Goal: Task Accomplishment & Management: Use online tool/utility

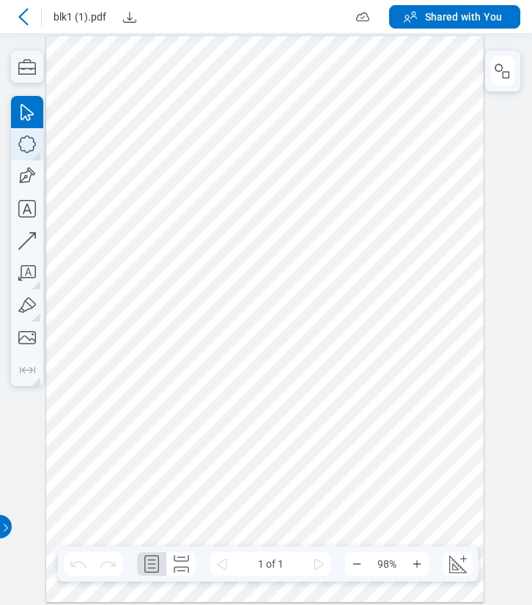
click at [0, 0] on icon "button" at bounding box center [0, 0] width 0 height 0
drag, startPoint x: 236, startPoint y: 184, endPoint x: 302, endPoint y: 267, distance: 105.8
click at [302, 267] on div at bounding box center [264, 319] width 437 height 566
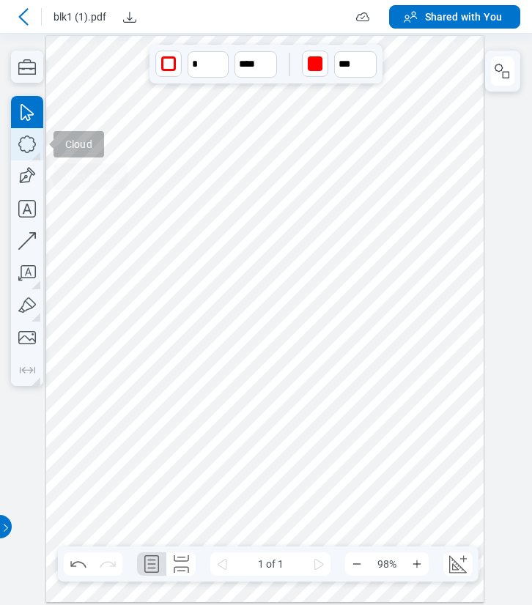
click at [29, 152] on icon "button" at bounding box center [27, 145] width 18 height 18
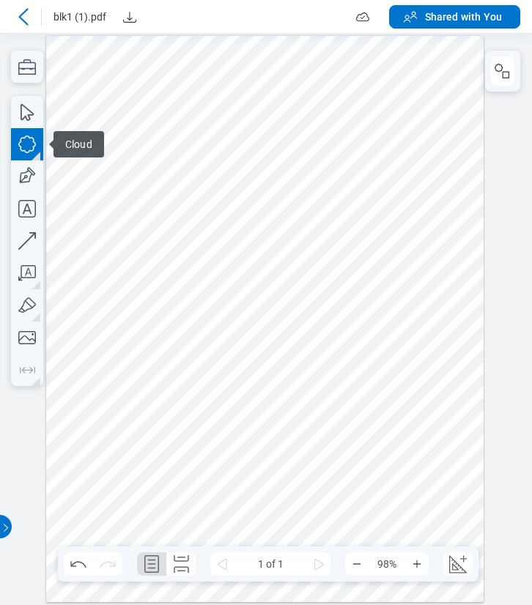
drag, startPoint x: 212, startPoint y: 379, endPoint x: 278, endPoint y: 448, distance: 95.9
click at [272, 451] on div at bounding box center [264, 319] width 437 height 566
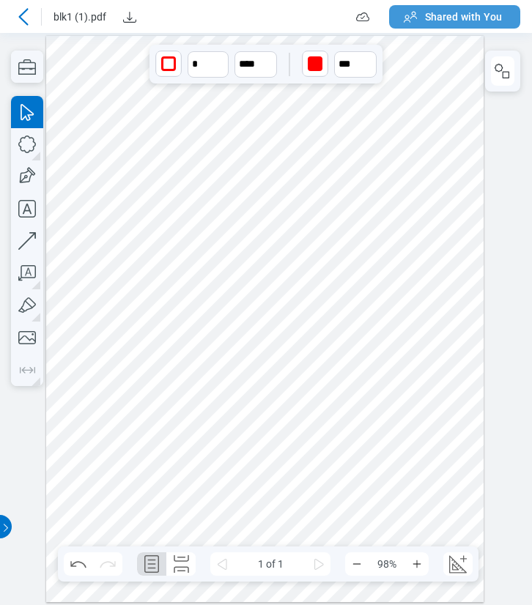
click at [457, 17] on span "Shared with You" at bounding box center [463, 17] width 77 height 15
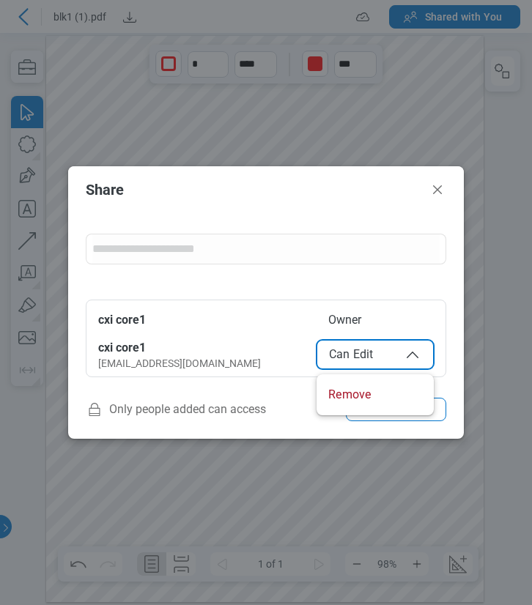
click at [369, 363] on button "Can Edit" at bounding box center [374, 354] width 117 height 29
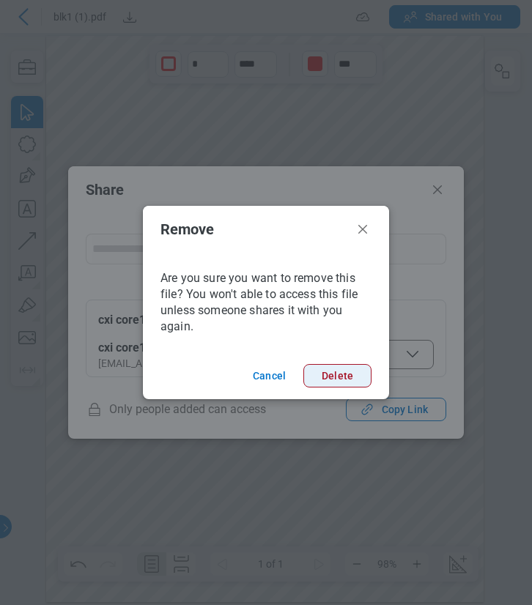
click at [352, 377] on button "Delete" at bounding box center [337, 375] width 68 height 23
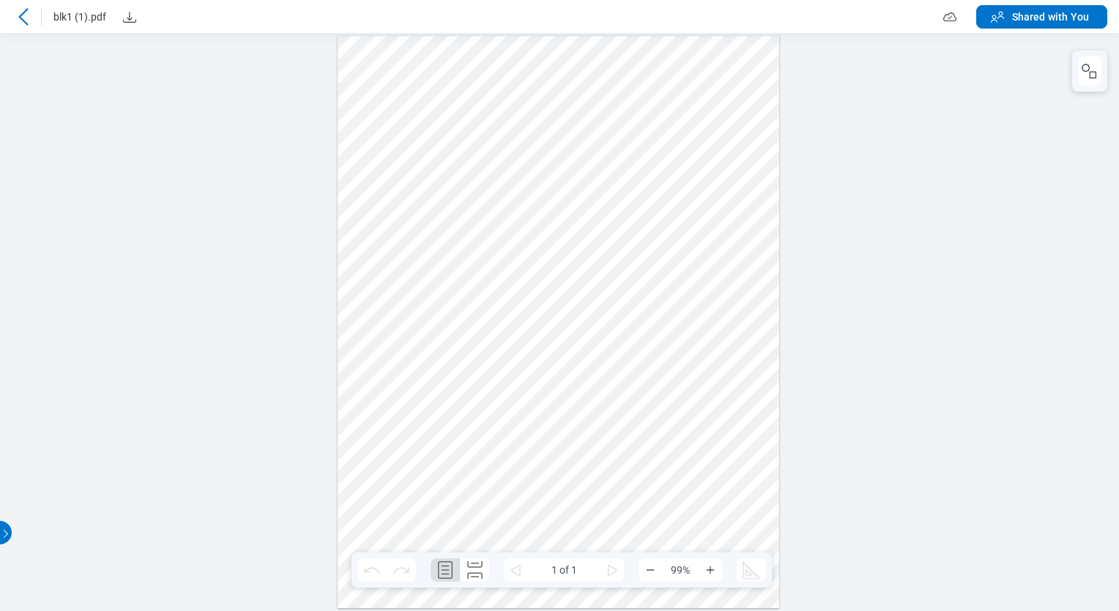
click at [681, 234] on div at bounding box center [559, 322] width 442 height 572
click at [563, 223] on div at bounding box center [559, 322] width 442 height 572
click at [647, 198] on div at bounding box center [559, 322] width 442 height 572
drag, startPoint x: 590, startPoint y: 149, endPoint x: 583, endPoint y: 161, distance: 13.8
click at [590, 149] on div at bounding box center [559, 322] width 442 height 572
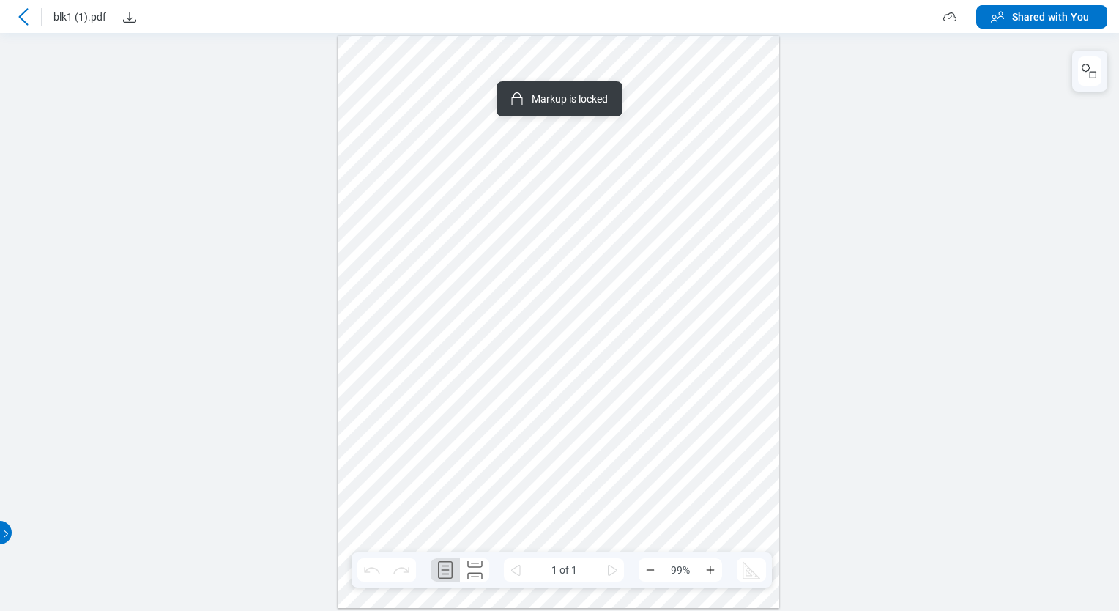
click at [568, 199] on div at bounding box center [559, 322] width 442 height 572
click at [617, 151] on div at bounding box center [559, 322] width 442 height 572
click at [555, 388] on div at bounding box center [559, 322] width 442 height 572
click at [543, 251] on div at bounding box center [559, 322] width 442 height 572
drag, startPoint x: 588, startPoint y: 111, endPoint x: 593, endPoint y: 94, distance: 18.3
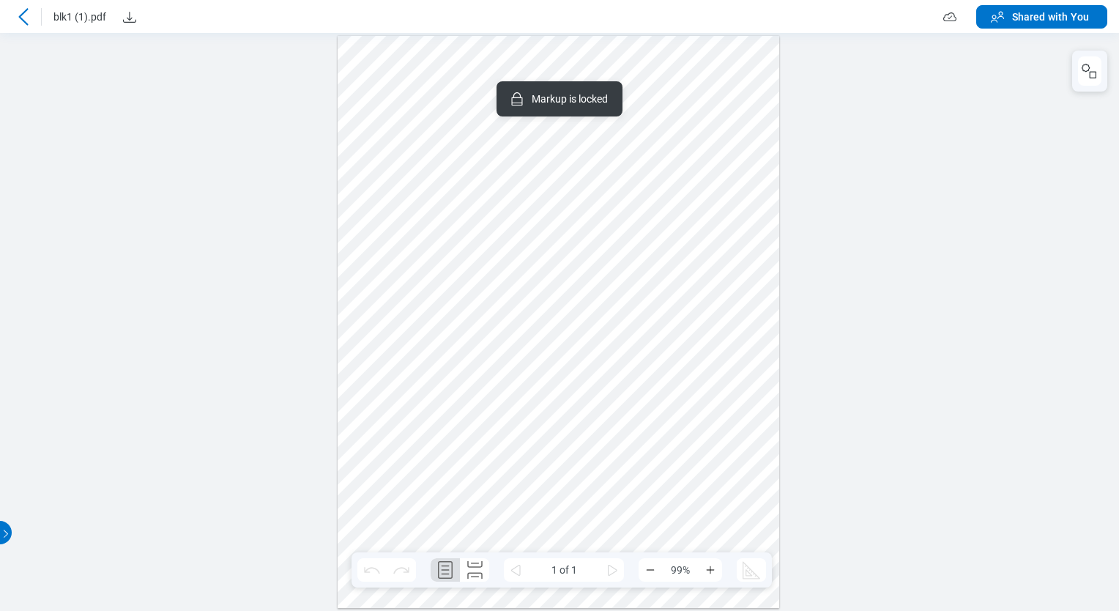
click at [588, 111] on div "Markup is locked" at bounding box center [560, 98] width 126 height 35
click at [610, 154] on div at bounding box center [559, 322] width 442 height 572
click at [1118, 281] on icon "button" at bounding box center [1124, 289] width 9 height 16
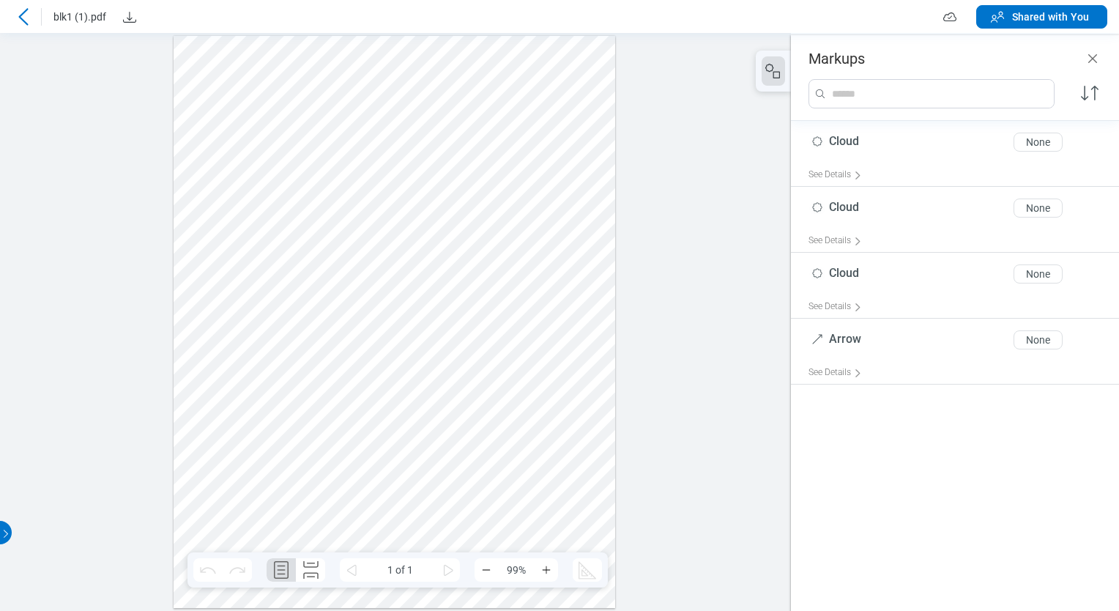
click at [535, 171] on div at bounding box center [395, 322] width 442 height 572
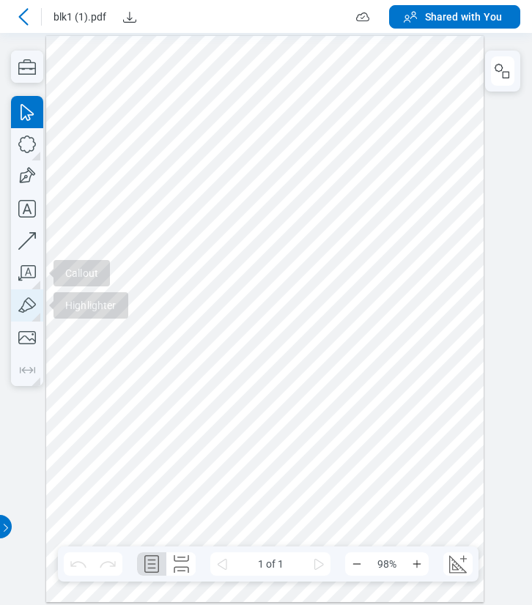
click at [29, 308] on icon "button" at bounding box center [27, 305] width 32 height 32
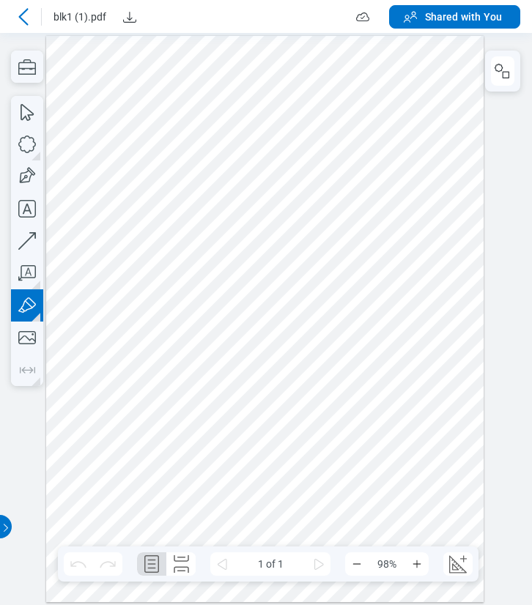
drag, startPoint x: 152, startPoint y: 229, endPoint x: 157, endPoint y: 222, distance: 8.5
click at [157, 222] on div at bounding box center [264, 319] width 437 height 566
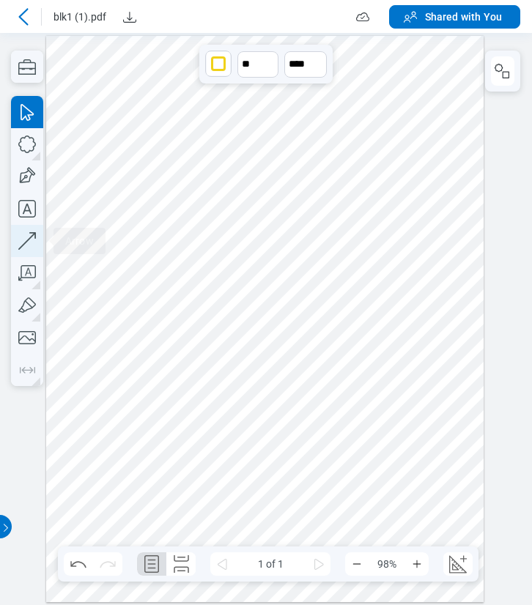
click at [34, 240] on icon "button" at bounding box center [266, 286] width 532 height 572
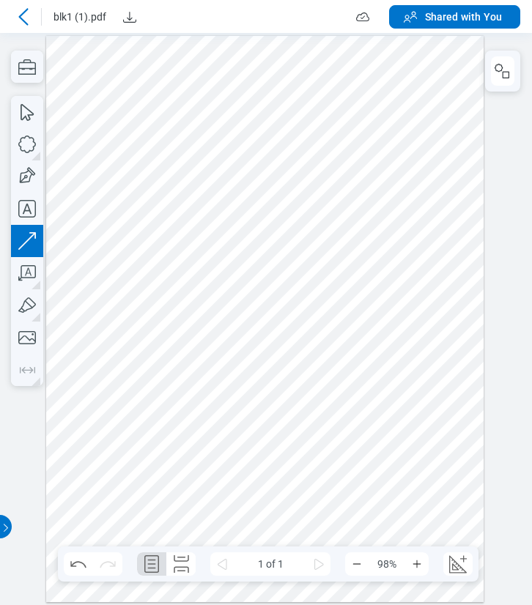
drag, startPoint x: 175, startPoint y: 114, endPoint x: 93, endPoint y: 193, distance: 114.0
click at [93, 193] on div at bounding box center [264, 319] width 437 height 566
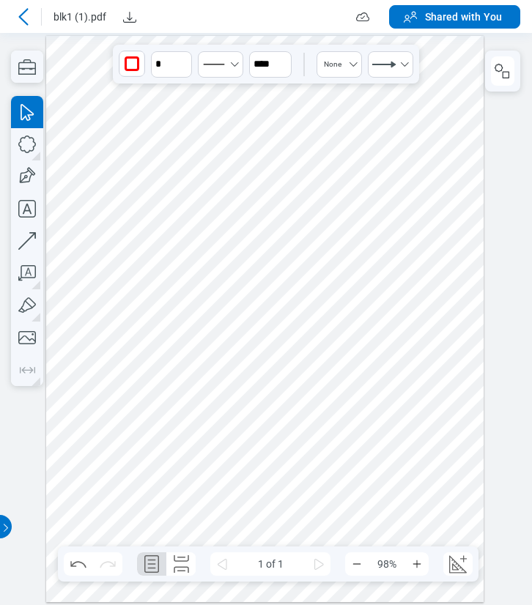
drag, startPoint x: 84, startPoint y: 297, endPoint x: 113, endPoint y: 294, distance: 29.4
click at [83, 297] on div at bounding box center [264, 319] width 437 height 566
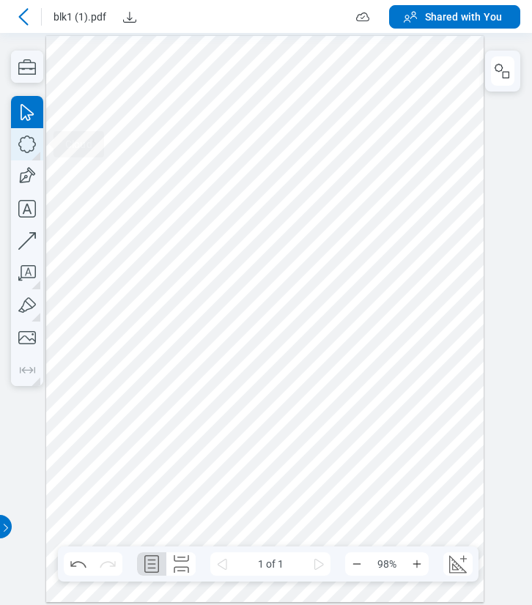
click at [26, 151] on icon "button" at bounding box center [27, 144] width 32 height 32
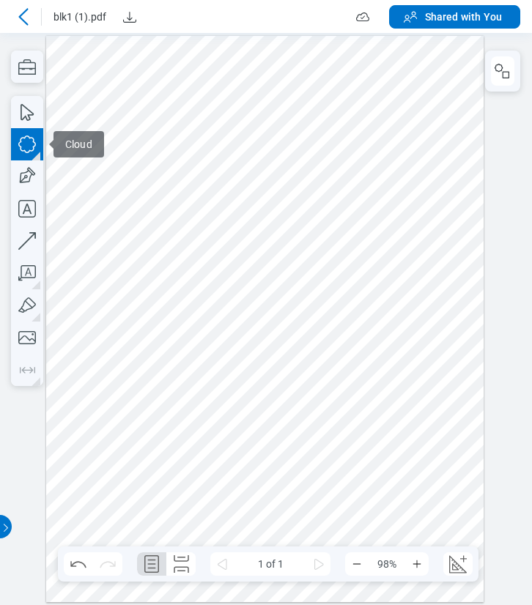
drag, startPoint x: 145, startPoint y: 100, endPoint x: 90, endPoint y: 124, distance: 60.0
click at [90, 124] on div at bounding box center [264, 319] width 437 height 566
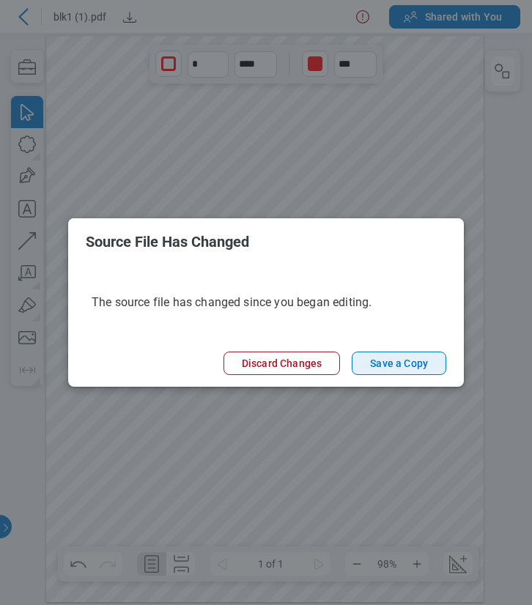
click at [418, 363] on button "Save a Copy" at bounding box center [399, 363] width 94 height 23
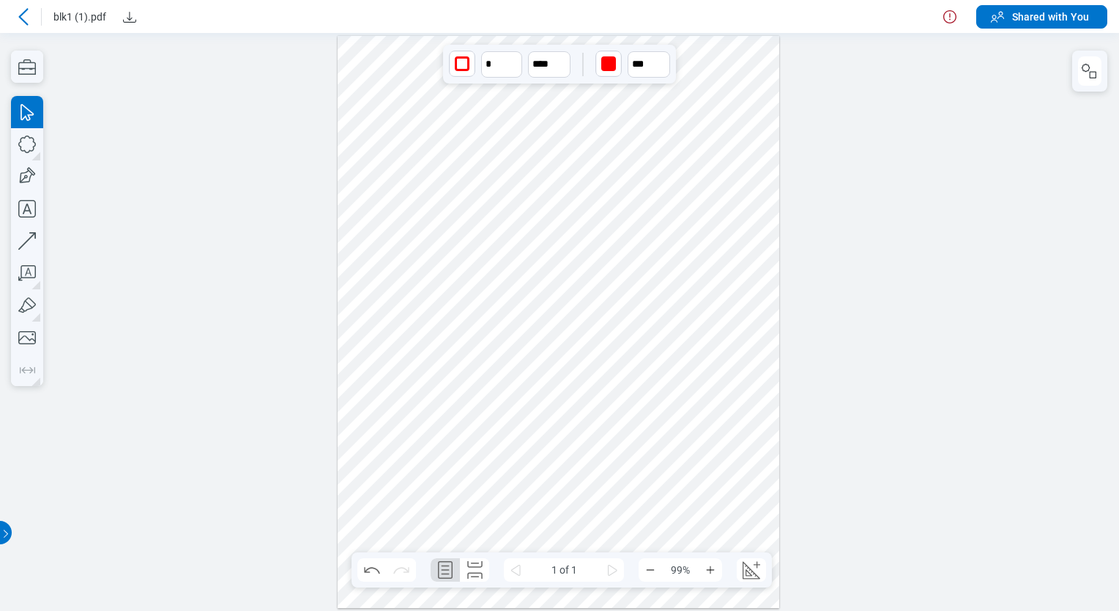
click at [531, 186] on div at bounding box center [559, 322] width 442 height 572
click at [531, 18] on icon at bounding box center [950, 17] width 18 height 18
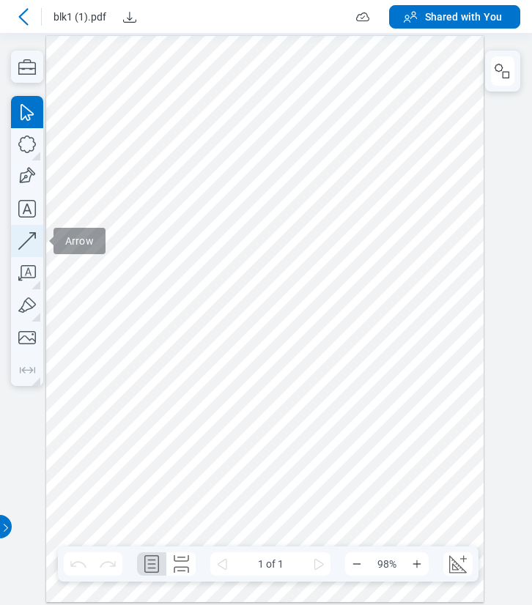
click at [25, 240] on icon "button" at bounding box center [266, 286] width 532 height 572
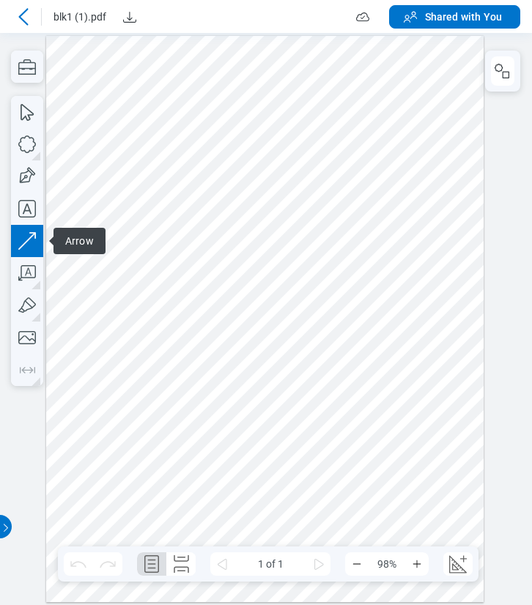
drag, startPoint x: 105, startPoint y: 308, endPoint x: 112, endPoint y: 325, distance: 18.1
click at [112, 325] on div at bounding box center [264, 319] width 437 height 566
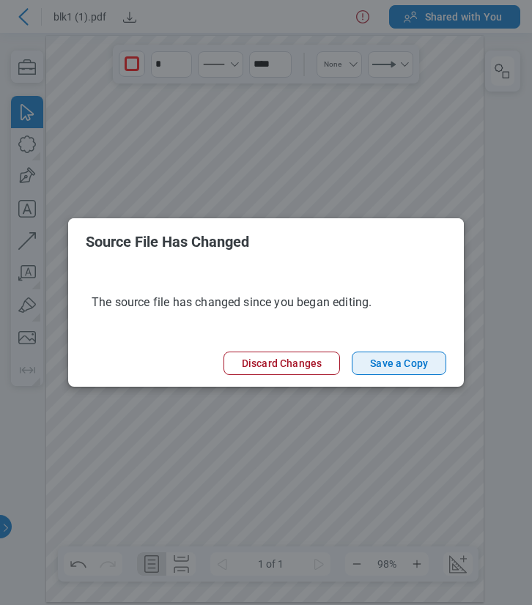
click at [387, 366] on button "Save a Copy" at bounding box center [399, 363] width 94 height 23
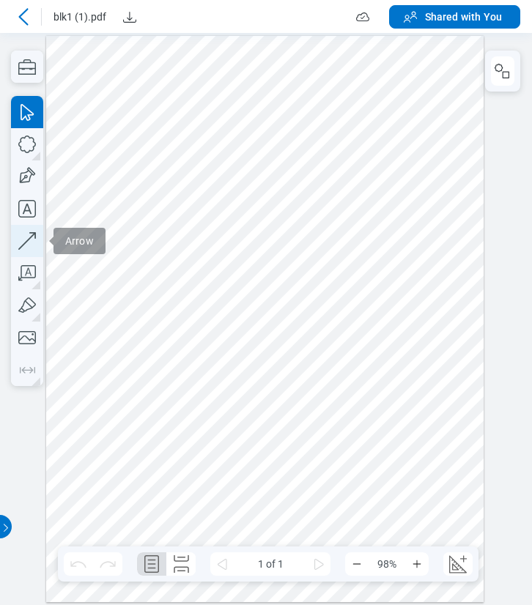
click at [32, 245] on icon "button" at bounding box center [266, 286] width 532 height 572
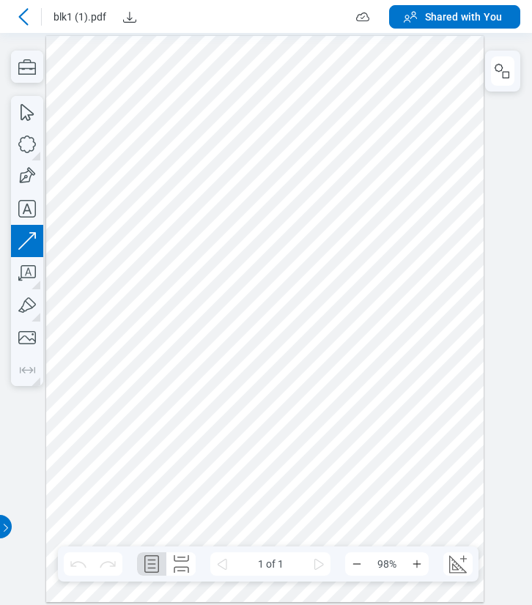
drag, startPoint x: 100, startPoint y: 343, endPoint x: 87, endPoint y: 402, distance: 60.6
click at [87, 402] on div at bounding box center [264, 319] width 437 height 566
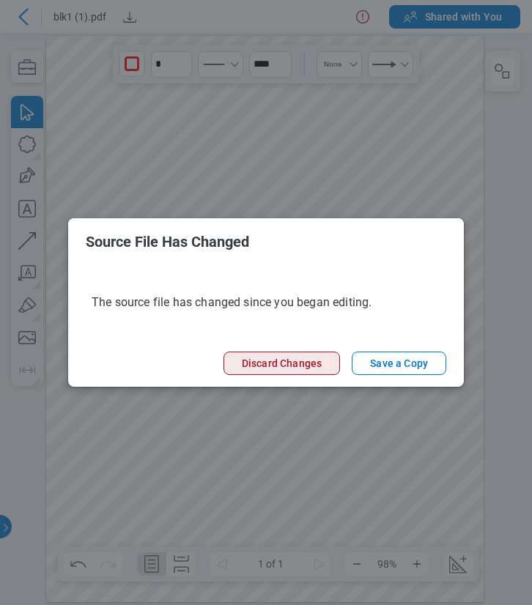
click at [290, 367] on button "Discard Changes" at bounding box center [281, 363] width 116 height 23
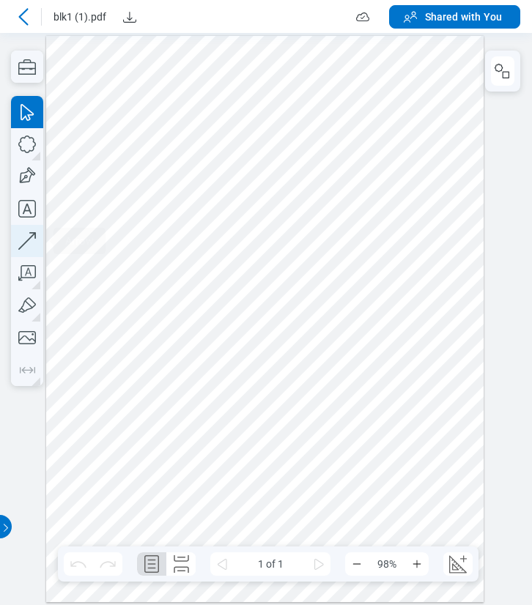
click at [31, 253] on icon "button" at bounding box center [27, 241] width 32 height 32
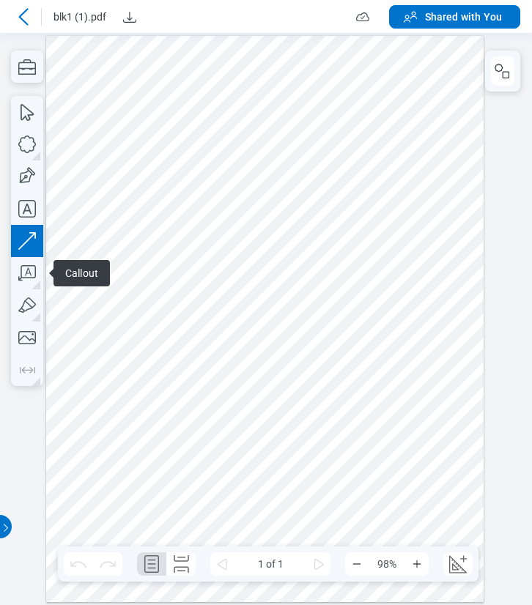
drag, startPoint x: 92, startPoint y: 426, endPoint x: 130, endPoint y: 411, distance: 41.1
click at [108, 394] on div at bounding box center [264, 319] width 437 height 566
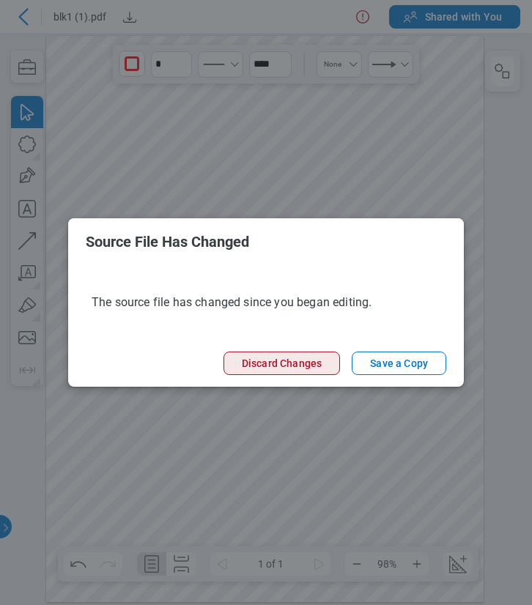
click at [294, 366] on button "Discard Changes" at bounding box center [281, 363] width 116 height 23
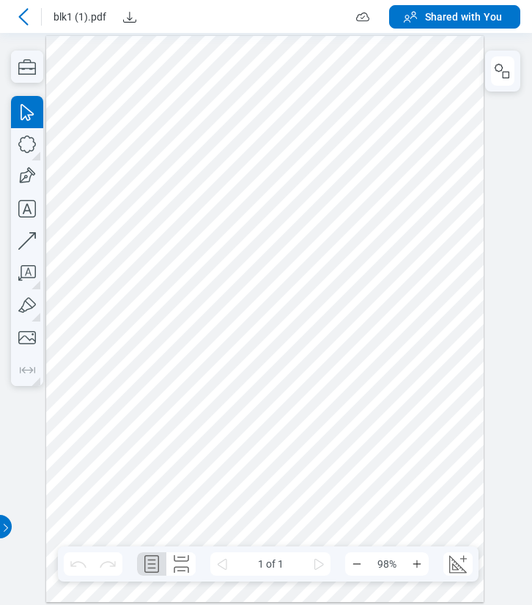
drag, startPoint x: 316, startPoint y: 62, endPoint x: 197, endPoint y: 40, distance: 121.4
click at [316, 62] on div at bounding box center [264, 319] width 437 height 566
click at [27, 10] on icon at bounding box center [23, 16] width 10 height 17
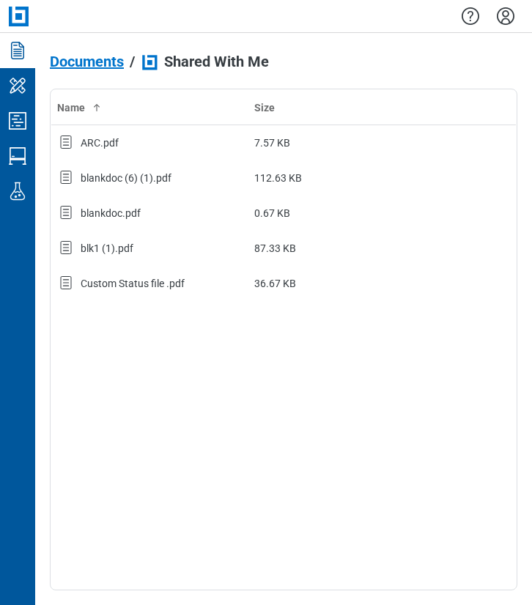
click at [83, 64] on span "Documents" at bounding box center [87, 61] width 74 height 16
click at [18, 152] on icon "Studio Sessions" at bounding box center [17, 155] width 23 height 23
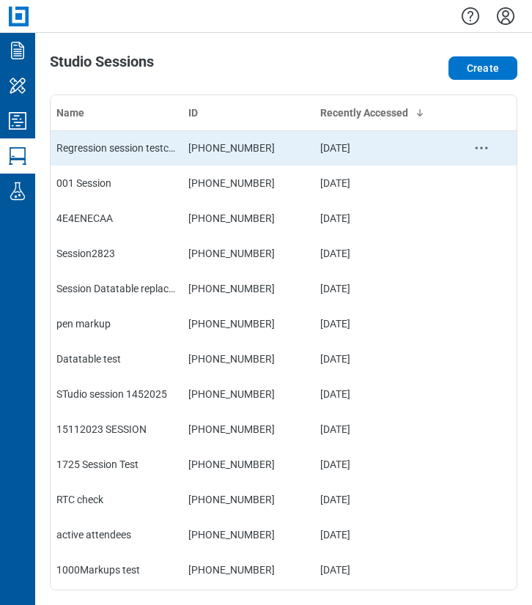
click at [190, 151] on td "[PHONE_NUMBER]" at bounding box center [248, 147] width 132 height 35
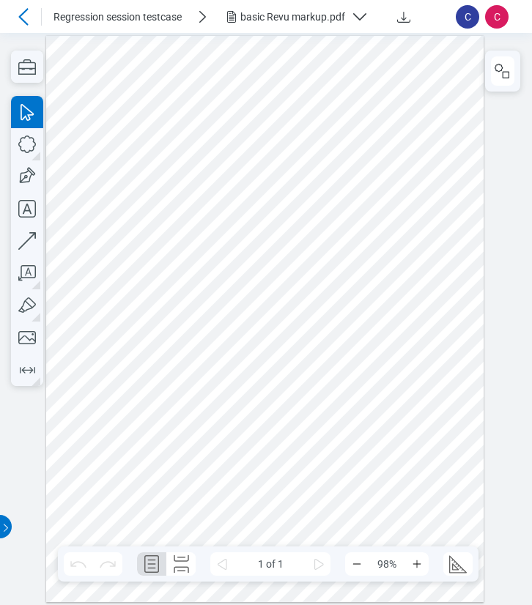
click at [220, 453] on div at bounding box center [264, 319] width 437 height 566
click at [24, 69] on icon "button" at bounding box center [27, 66] width 18 height 15
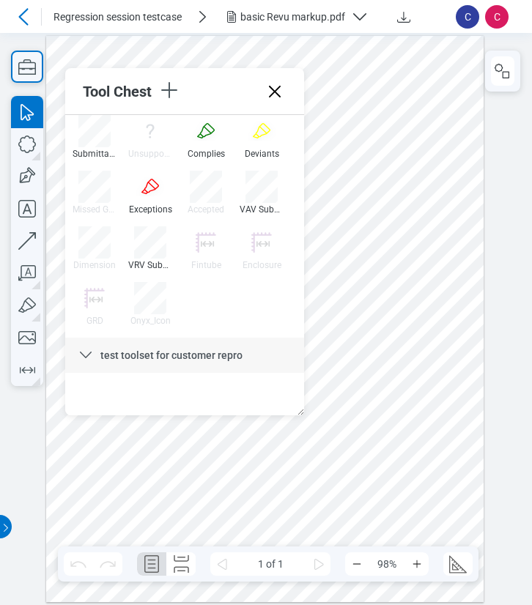
scroll to position [778, 0]
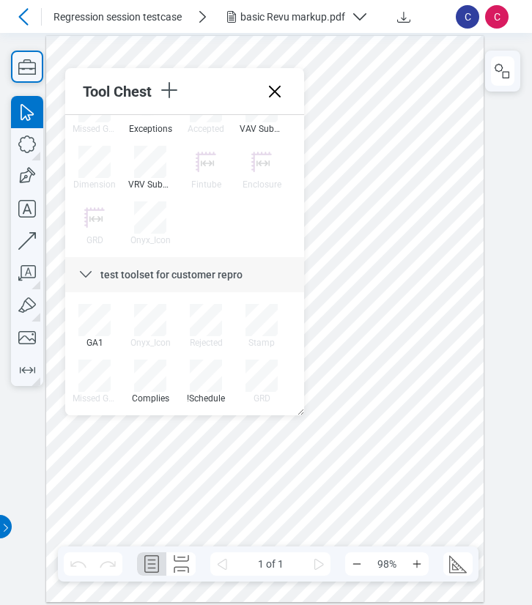
click at [275, 91] on icon at bounding box center [275, 92] width 12 height 12
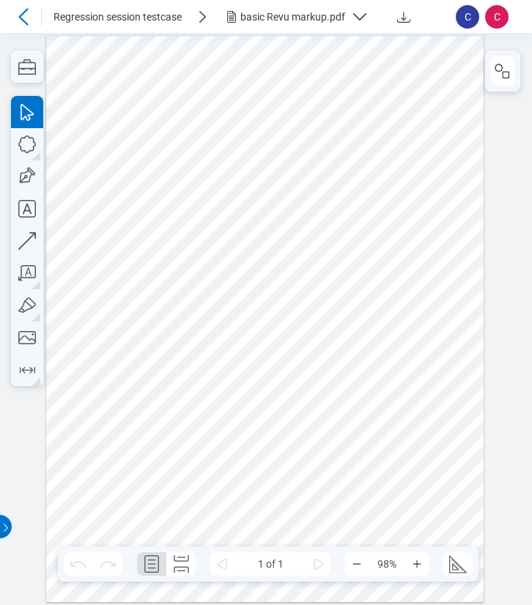
click at [174, 497] on div at bounding box center [264, 319] width 437 height 566
drag, startPoint x: 139, startPoint y: 335, endPoint x: 138, endPoint y: 322, distance: 13.3
click at [139, 333] on div at bounding box center [264, 319] width 437 height 566
click at [32, 141] on icon "button" at bounding box center [27, 144] width 32 height 32
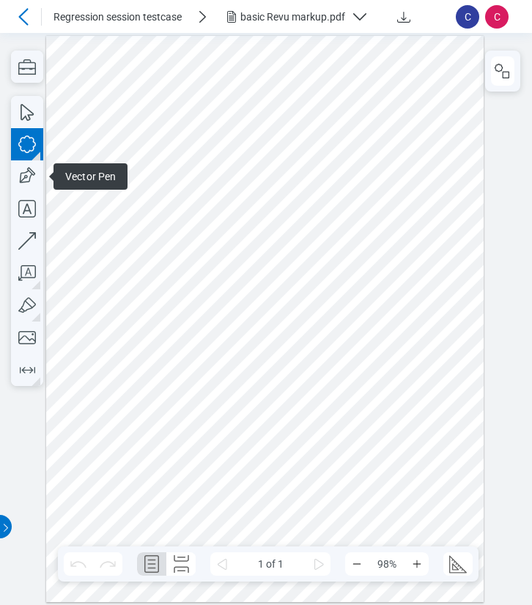
drag, startPoint x: 99, startPoint y: 349, endPoint x: 85, endPoint y: 362, distance: 19.2
click at [85, 362] on div at bounding box center [264, 319] width 437 height 566
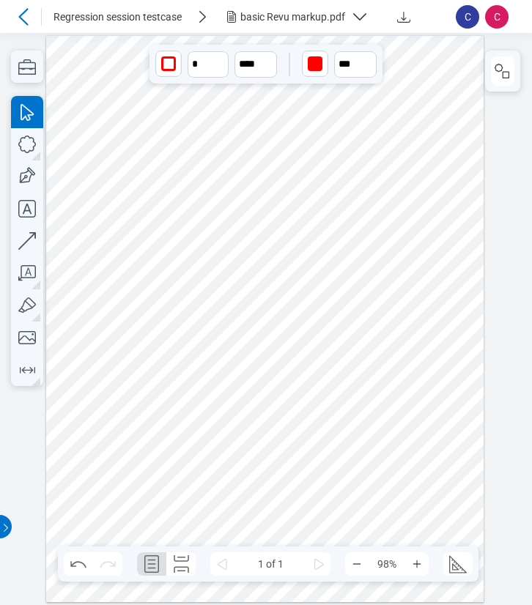
click at [202, 320] on div at bounding box center [264, 319] width 437 height 566
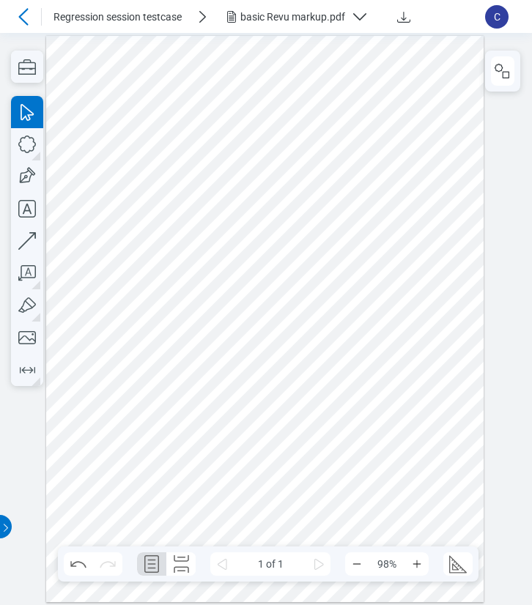
click at [25, 20] on icon at bounding box center [24, 17] width 18 height 18
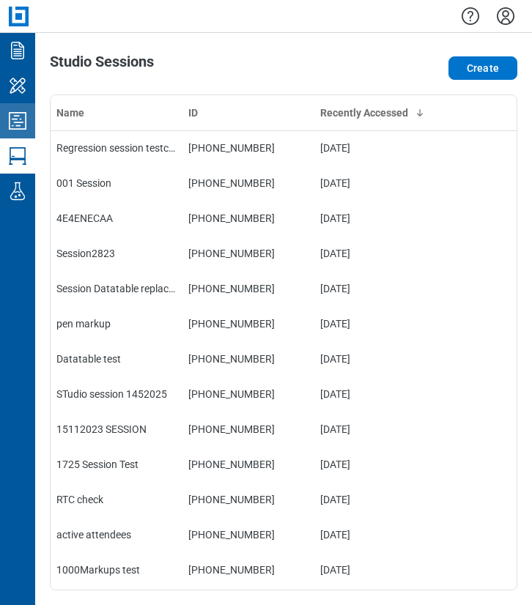
click at [16, 115] on icon "Studio Projects" at bounding box center [18, 121] width 18 height 18
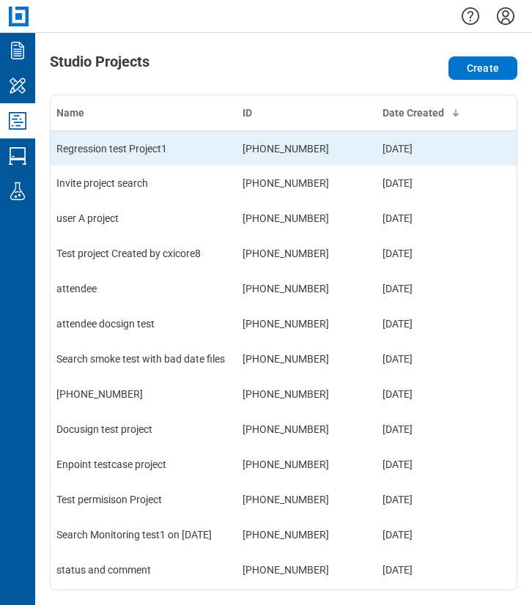
click at [170, 149] on td "Regression test Project1" at bounding box center [144, 147] width 186 height 35
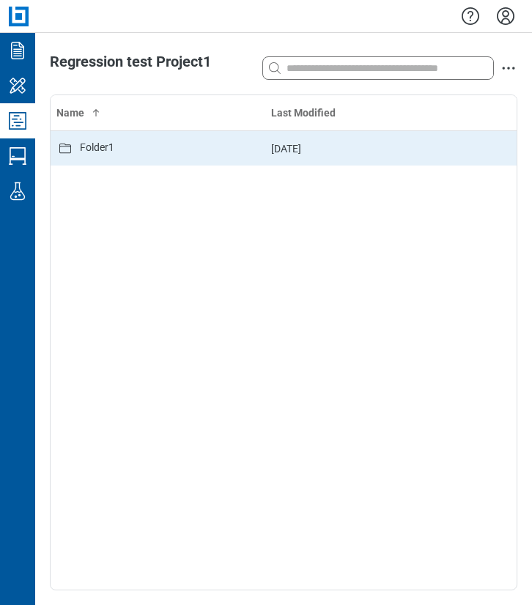
click at [114, 146] on div "Folder1" at bounding box center [157, 149] width 203 height 18
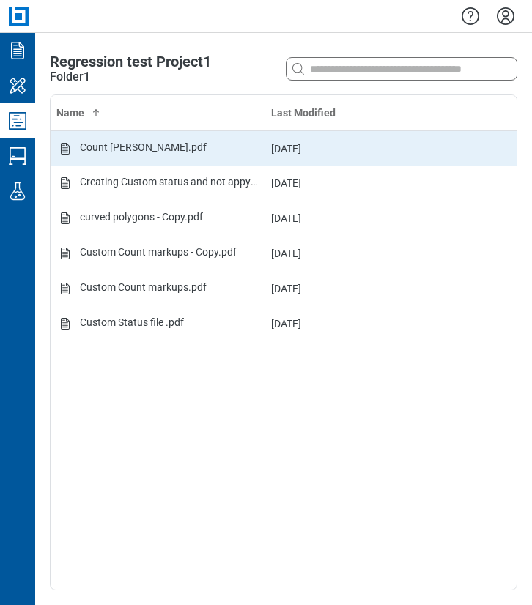
click at [150, 153] on div "Count markup FromRevu.pdf" at bounding box center [143, 149] width 127 height 18
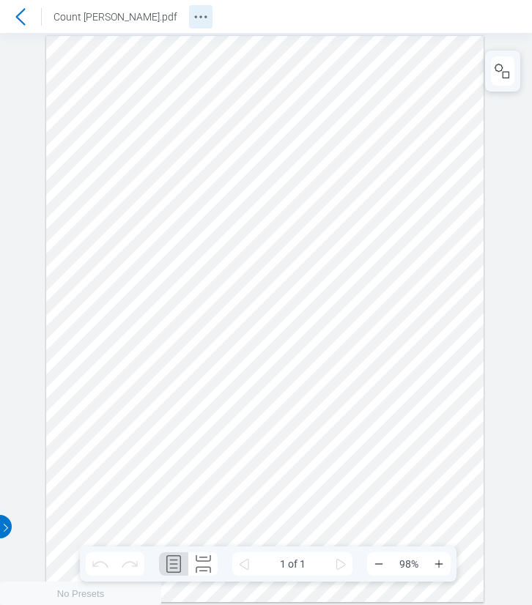
click at [207, 22] on icon "Revision History" at bounding box center [201, 17] width 18 height 18
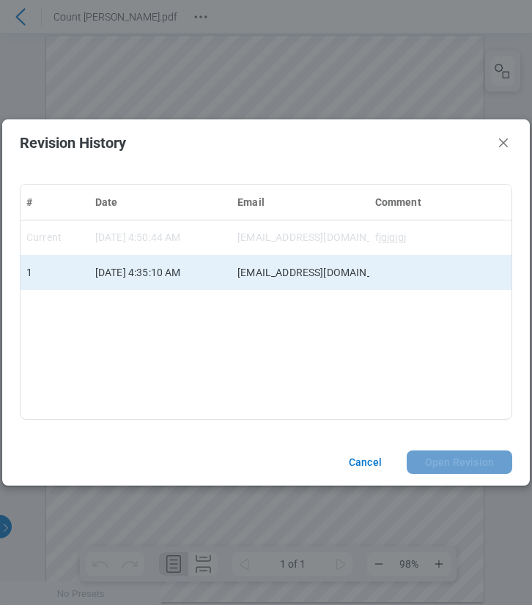
click at [0, 0] on td "8/28/2025, 4:35:10 AM" at bounding box center [0, 0] width 0 height 0
click at [142, 20] on button "Open Revision" at bounding box center [134, 12] width 16 height 16
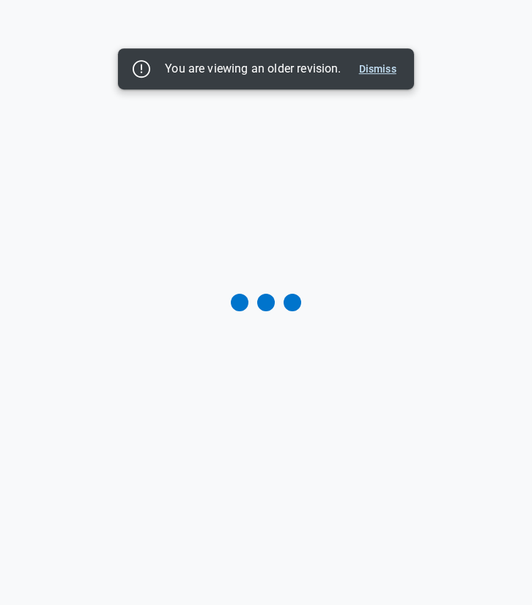
click at [385, 75] on button "Dismiss" at bounding box center [377, 69] width 49 height 18
click at [377, 69] on button "Dismiss" at bounding box center [377, 69] width 49 height 18
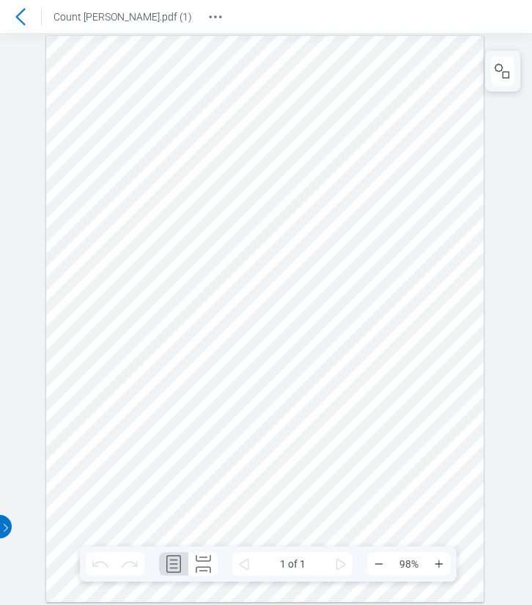
click at [31, 16] on div at bounding box center [20, 16] width 23 height 23
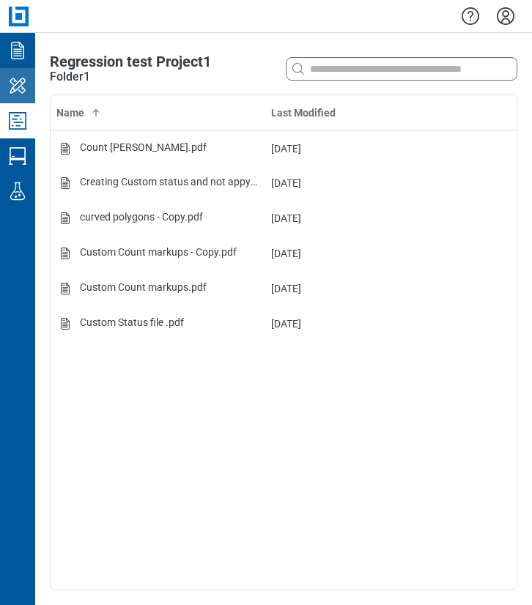
click at [25, 92] on icon "My Workspace" at bounding box center [17, 85] width 23 height 23
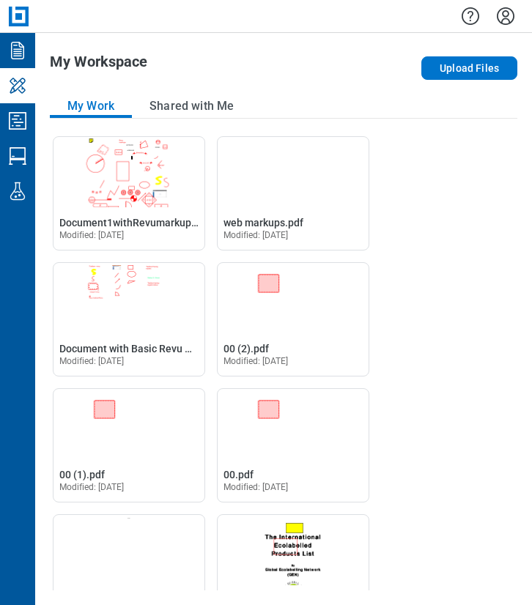
drag, startPoint x: 160, startPoint y: 112, endPoint x: 164, endPoint y: 140, distance: 28.1
click at [160, 112] on button "Shared with Me" at bounding box center [191, 105] width 119 height 23
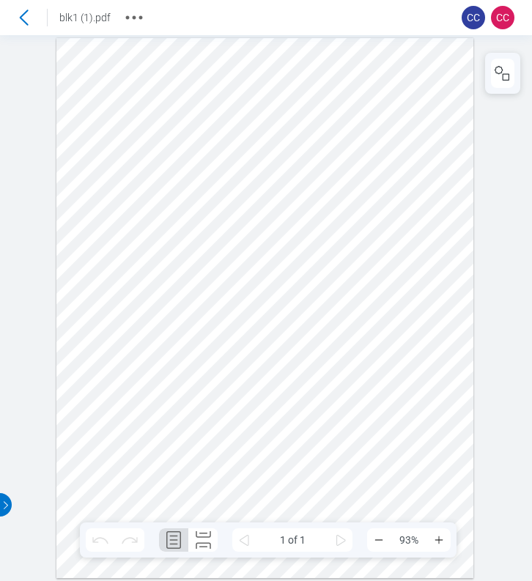
drag, startPoint x: 116, startPoint y: 216, endPoint x: 104, endPoint y: 53, distance: 163.1
click at [116, 206] on div at bounding box center [265, 308] width 418 height 541
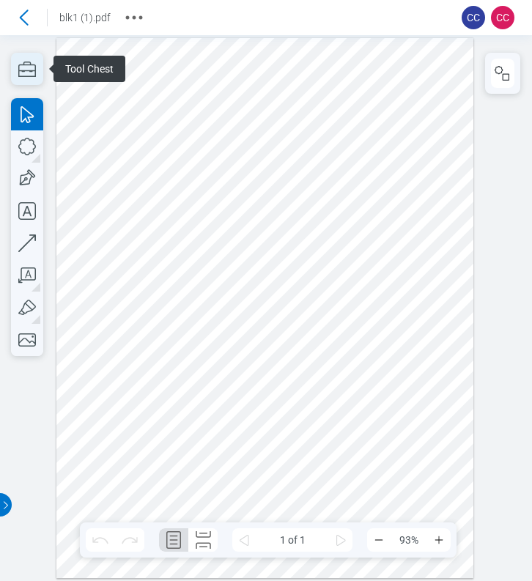
click at [21, 67] on icon "button" at bounding box center [27, 69] width 32 height 32
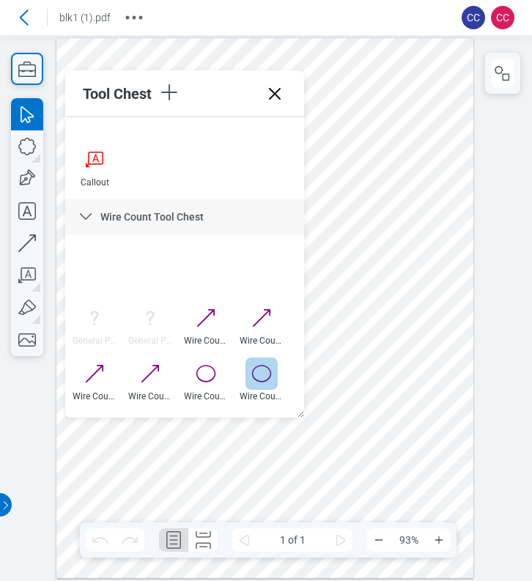
scroll to position [1318, 0]
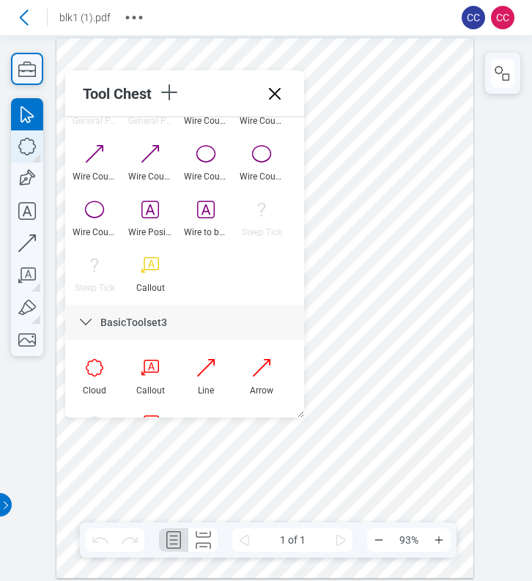
click at [31, 155] on icon "button" at bounding box center [266, 273] width 532 height 546
drag, startPoint x: 411, startPoint y: 282, endPoint x: 426, endPoint y: 311, distance: 33.1
click at [426, 311] on div at bounding box center [265, 308] width 418 height 541
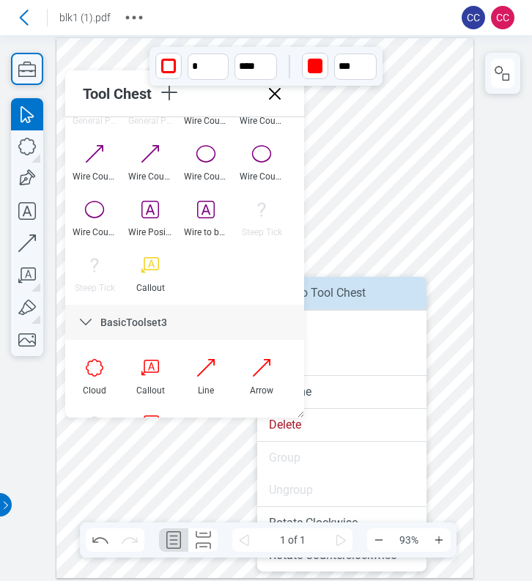
click at [371, 301] on li "Save to Tool Chest" at bounding box center [341, 293] width 169 height 32
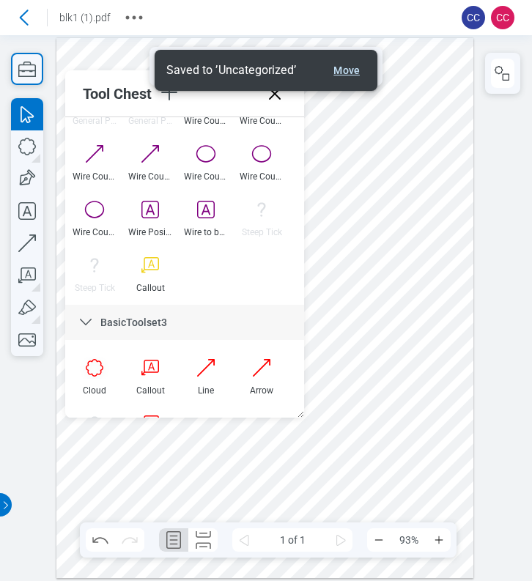
click at [341, 74] on button "Move" at bounding box center [346, 71] width 38 height 18
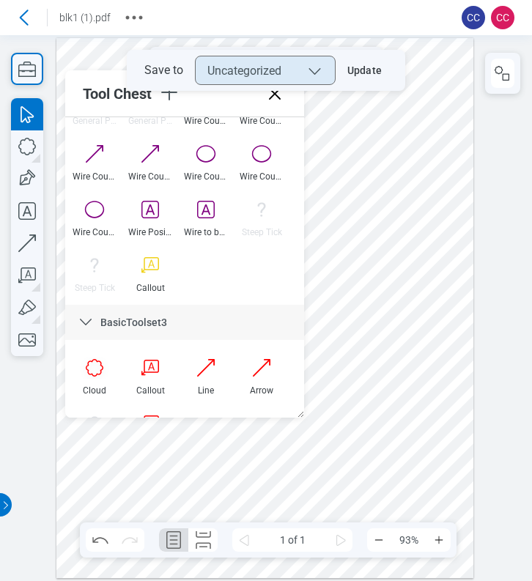
click at [286, 72] on button "Uncategorized" at bounding box center [265, 70] width 141 height 29
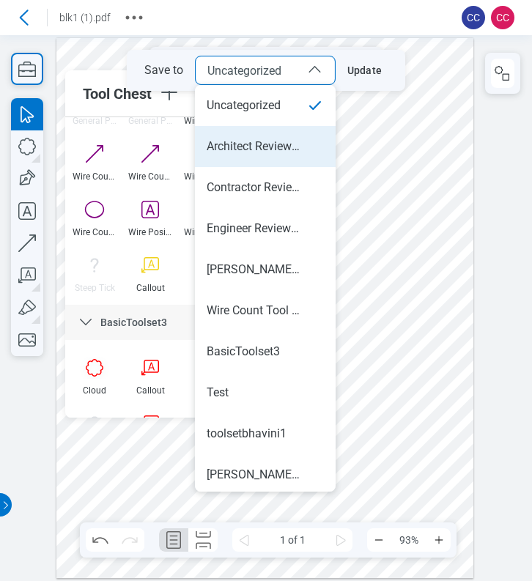
click at [268, 138] on div "Architect Review - 01" at bounding box center [254, 146] width 94 height 16
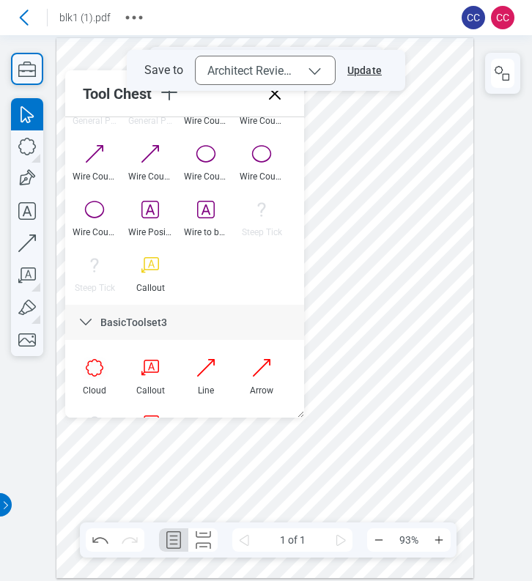
drag, startPoint x: 364, startPoint y: 64, endPoint x: 366, endPoint y: 71, distance: 7.5
click at [364, 64] on button "Update" at bounding box center [361, 70] width 52 height 23
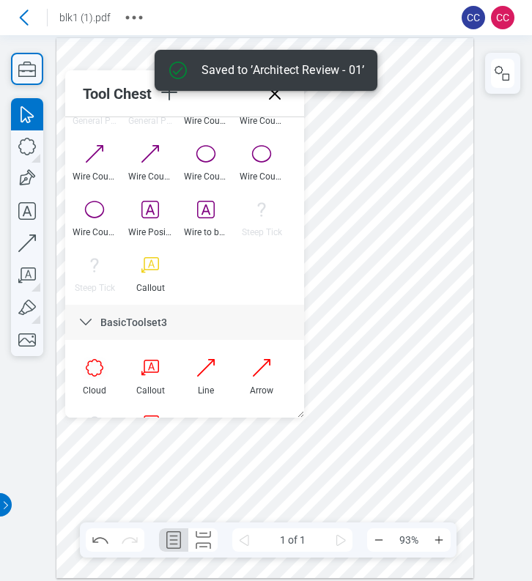
click at [357, 142] on div at bounding box center [265, 308] width 418 height 541
click at [172, 98] on icon "button" at bounding box center [168, 92] width 23 height 23
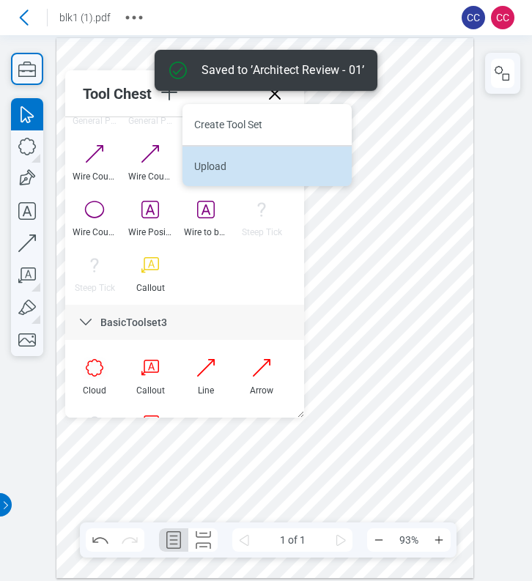
click at [205, 164] on li "Upload" at bounding box center [266, 165] width 169 height 41
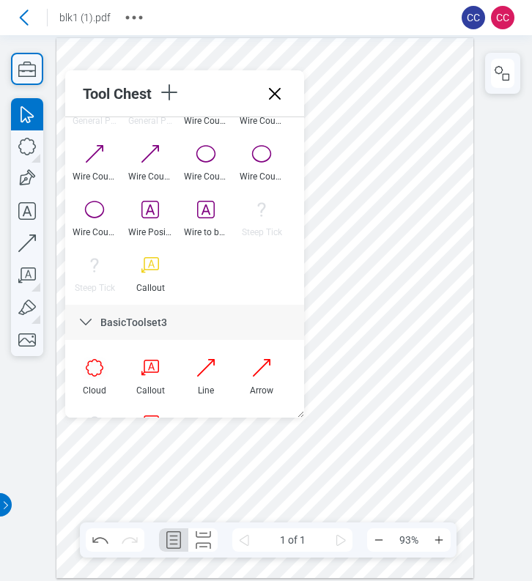
click at [266, 96] on icon at bounding box center [274, 93] width 23 height 23
